Goal: Find specific page/section: Find specific page/section

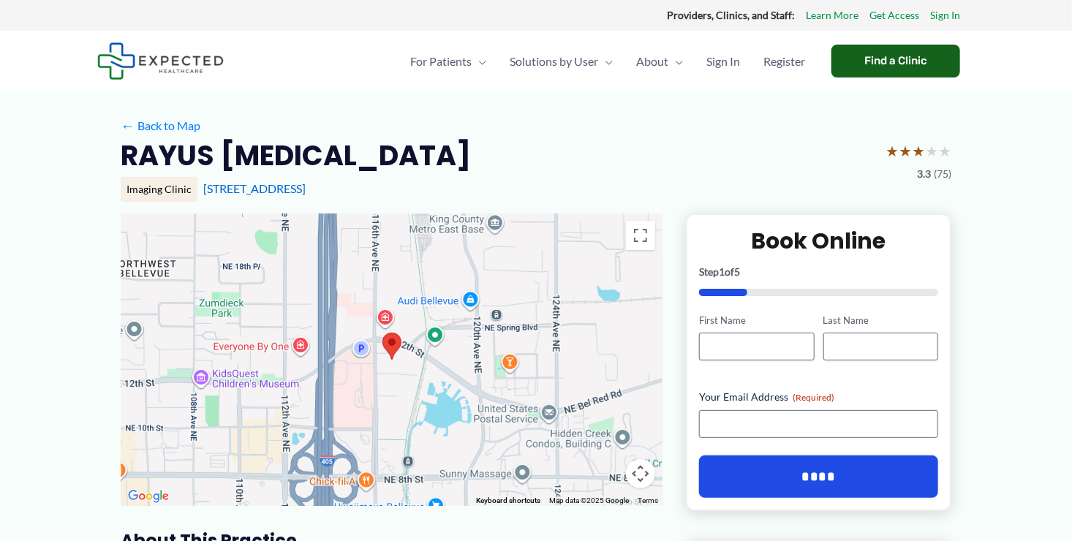
click at [913, 54] on div "Find a Clinic" at bounding box center [895, 61] width 129 height 33
